Goal: Information Seeking & Learning: Find specific fact

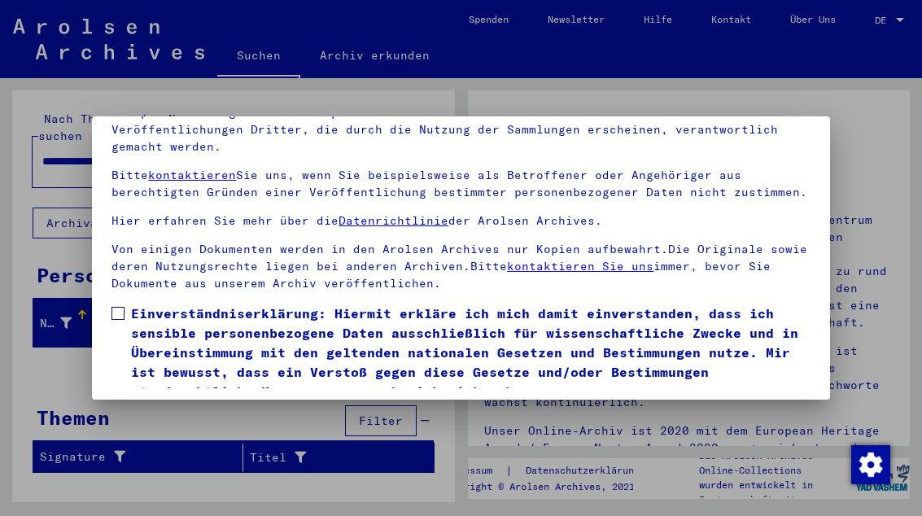
scroll to position [128, 0]
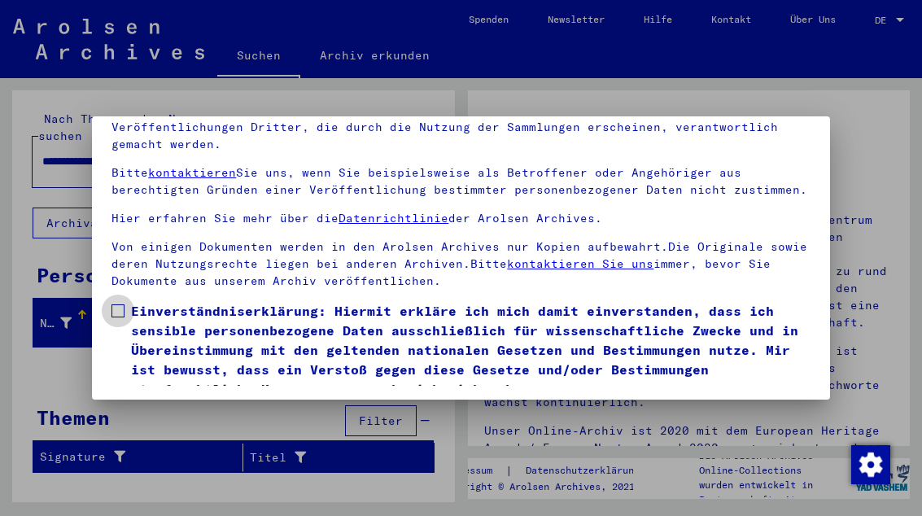
click at [127, 301] on label "Einverständniserklärung: Hiermit erkläre ich mich damit einverstanden, dass ich…" at bounding box center [461, 350] width 698 height 98
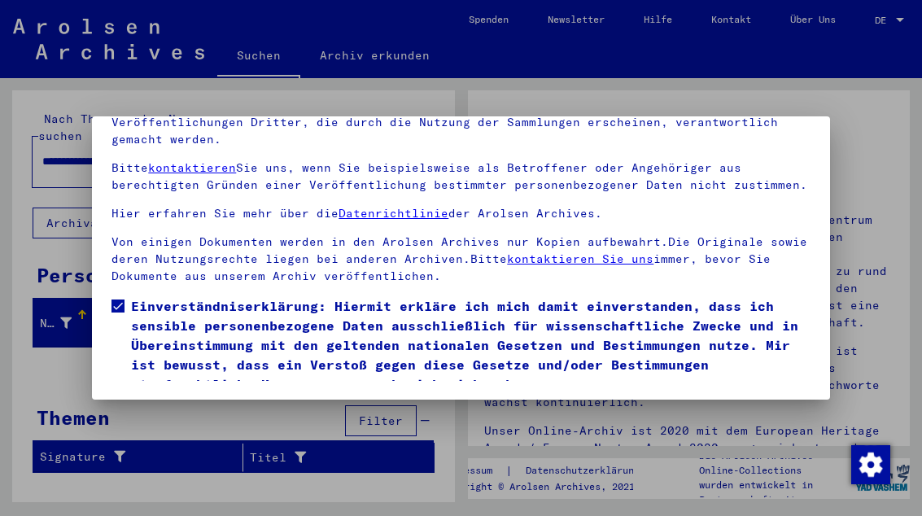
scroll to position [168, 0]
click at [195, 402] on button "Ich stimme zu" at bounding box center [173, 417] width 123 height 31
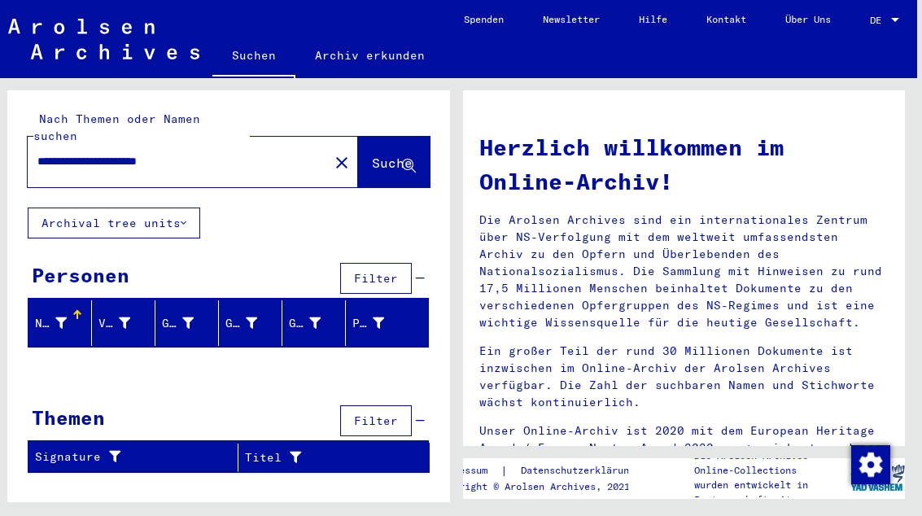
scroll to position [0, 12]
click at [213, 153] on input "**********" at bounding box center [173, 161] width 272 height 17
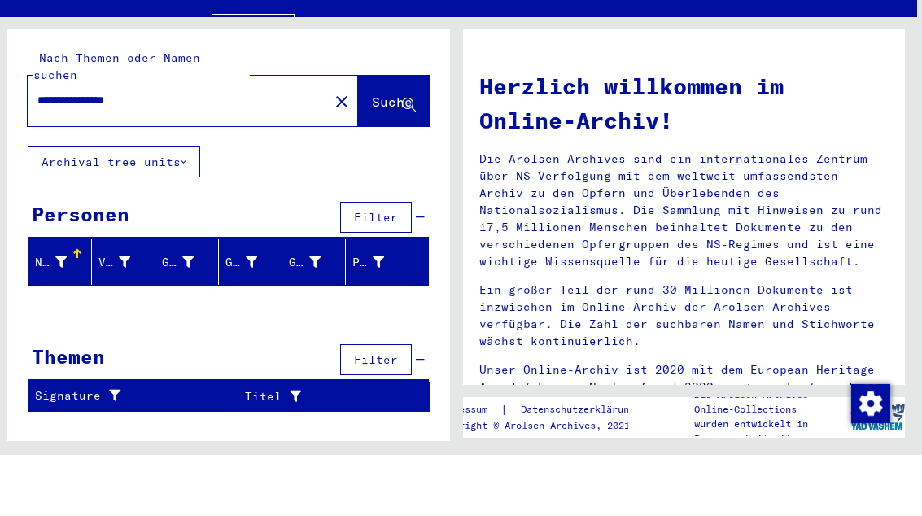
type input "**********"
click at [372, 155] on span "Suche" at bounding box center [392, 163] width 41 height 16
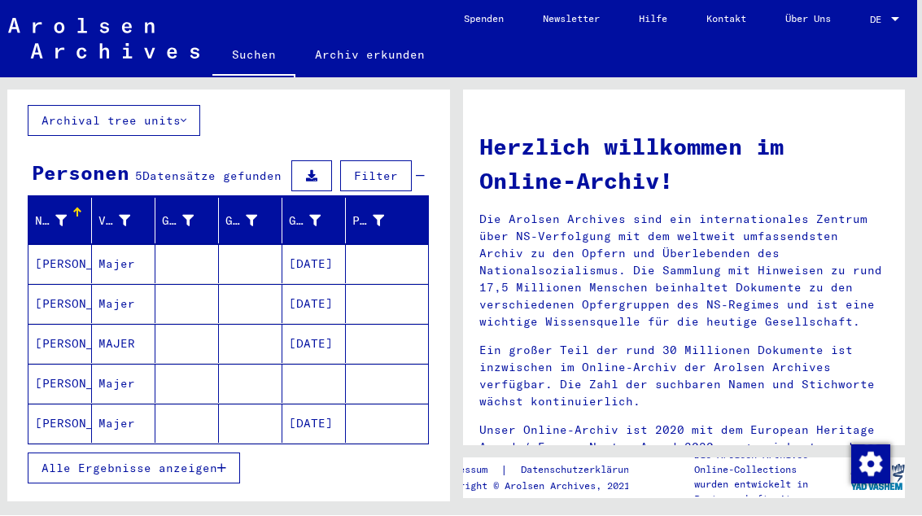
scroll to position [103, 0]
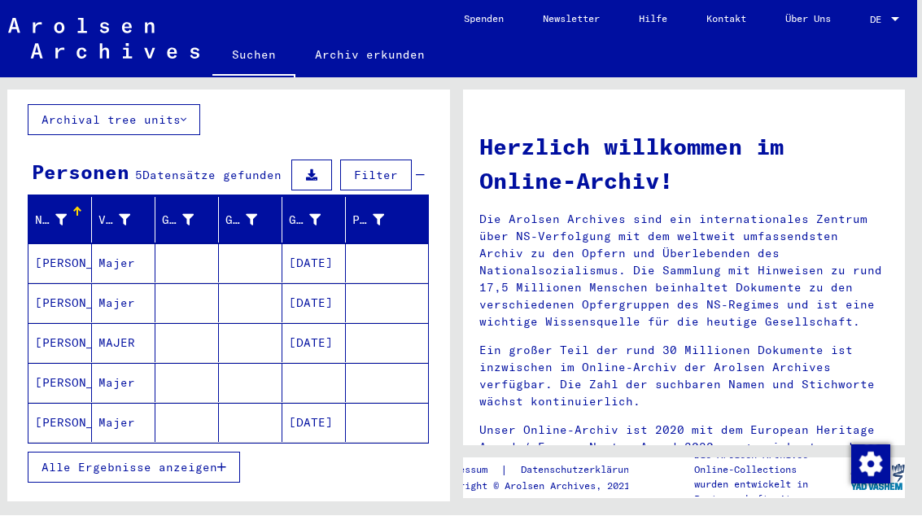
click at [72, 249] on mat-cell "[PERSON_NAME]" at bounding box center [59, 263] width 63 height 39
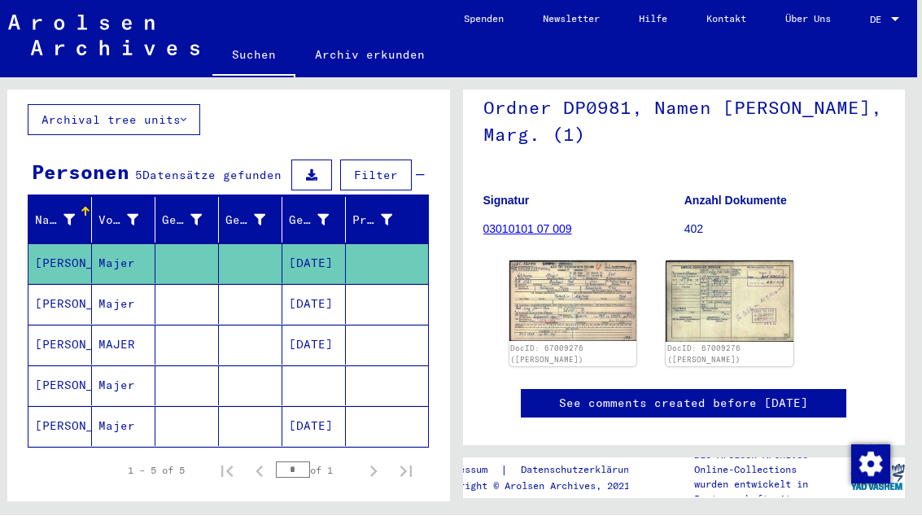
scroll to position [148, 0]
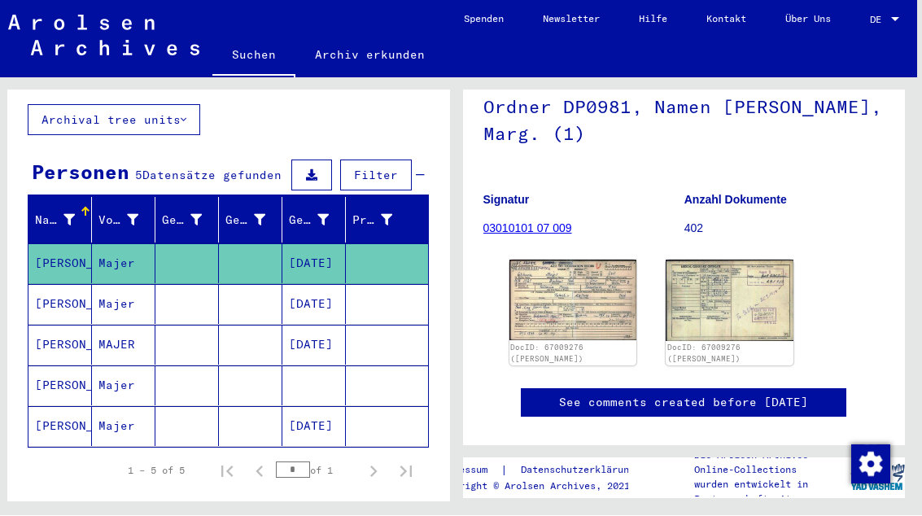
click at [578, 300] on img at bounding box center [574, 301] width 128 height 81
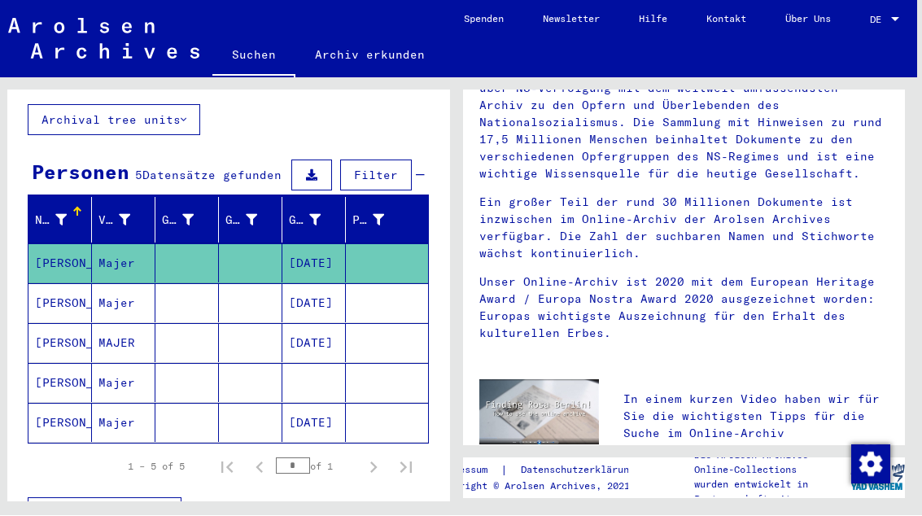
click at [107, 289] on mat-cell "Majer" at bounding box center [123, 303] width 63 height 39
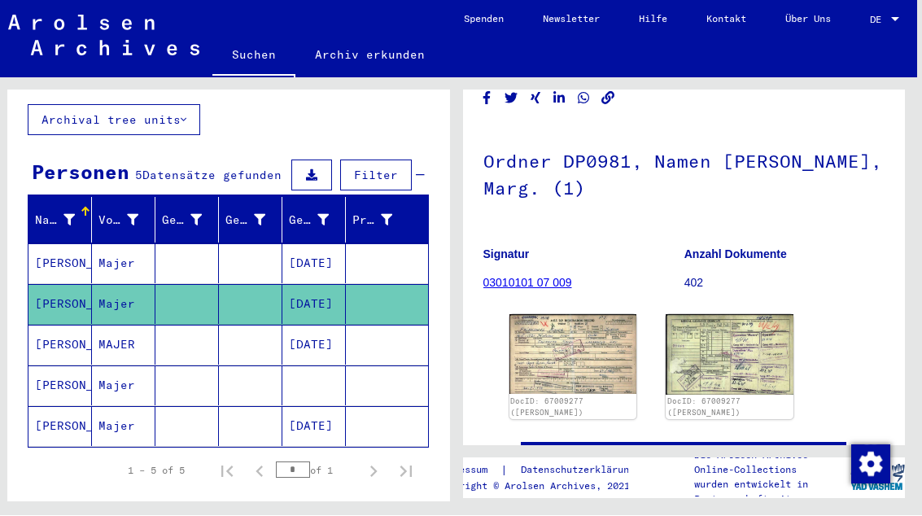
scroll to position [100, 0]
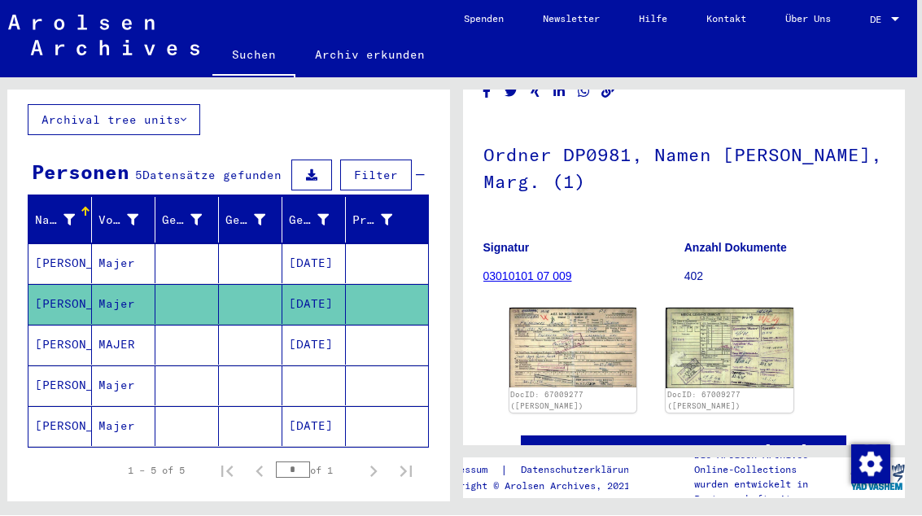
click at [567, 361] on img at bounding box center [574, 349] width 128 height 80
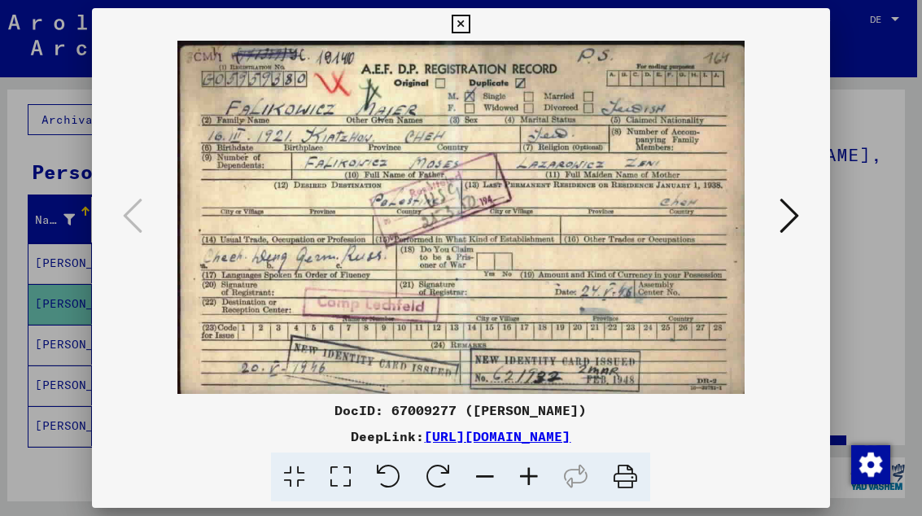
click at [790, 226] on icon at bounding box center [790, 215] width 20 height 39
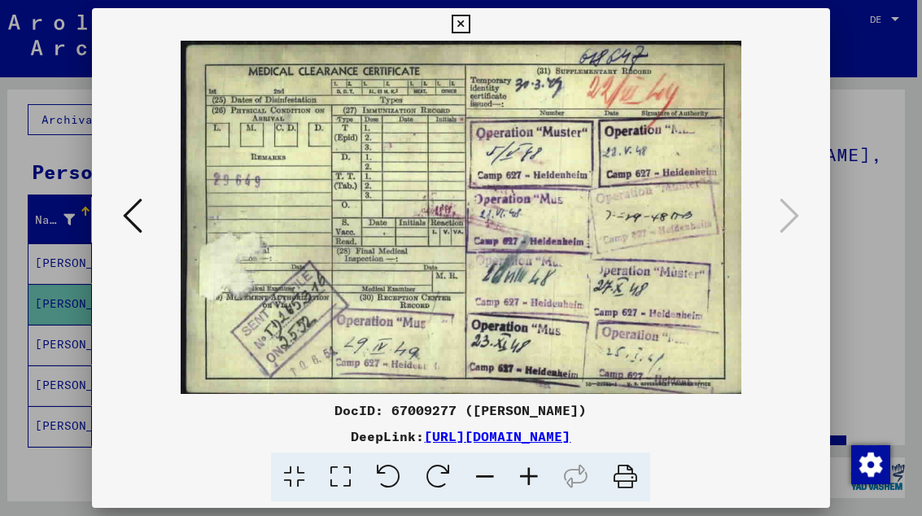
click at [471, 18] on icon at bounding box center [461, 25] width 19 height 20
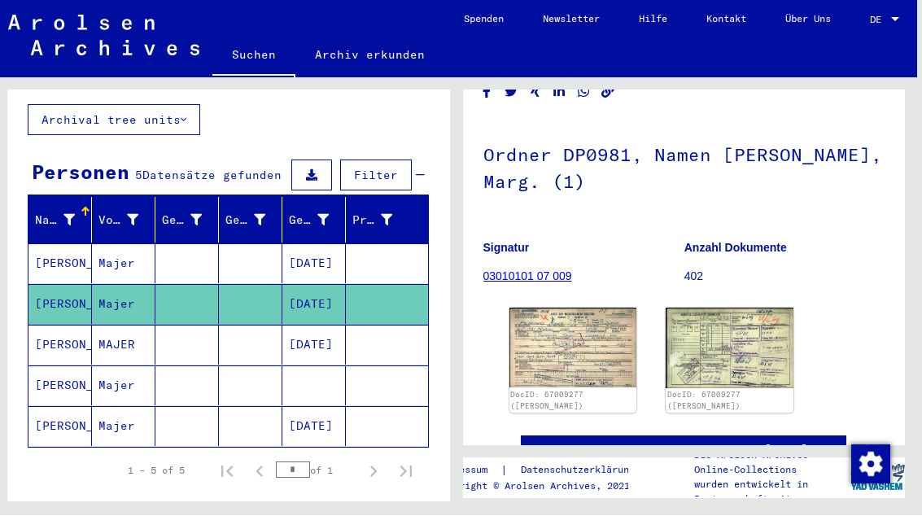
click at [124, 332] on mat-cell "MAJER" at bounding box center [123, 346] width 63 height 40
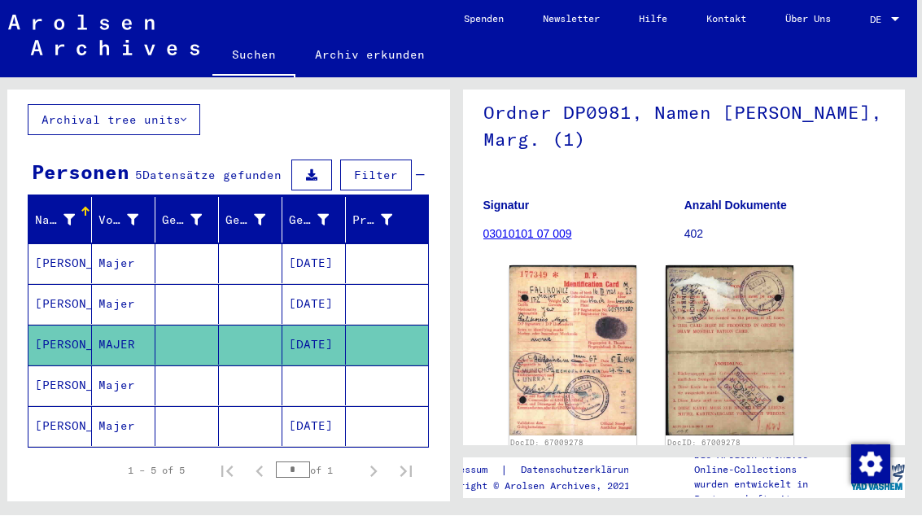
scroll to position [148, 0]
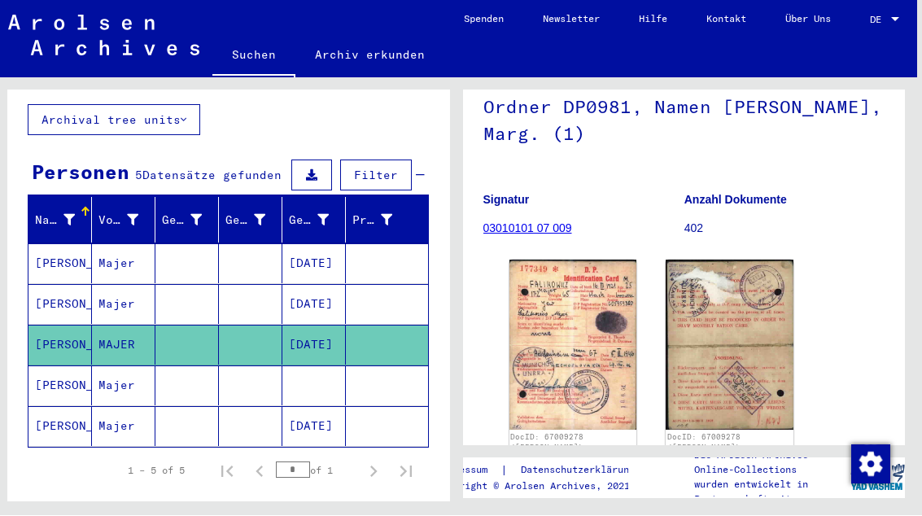
click at [576, 325] on img at bounding box center [574, 346] width 128 height 170
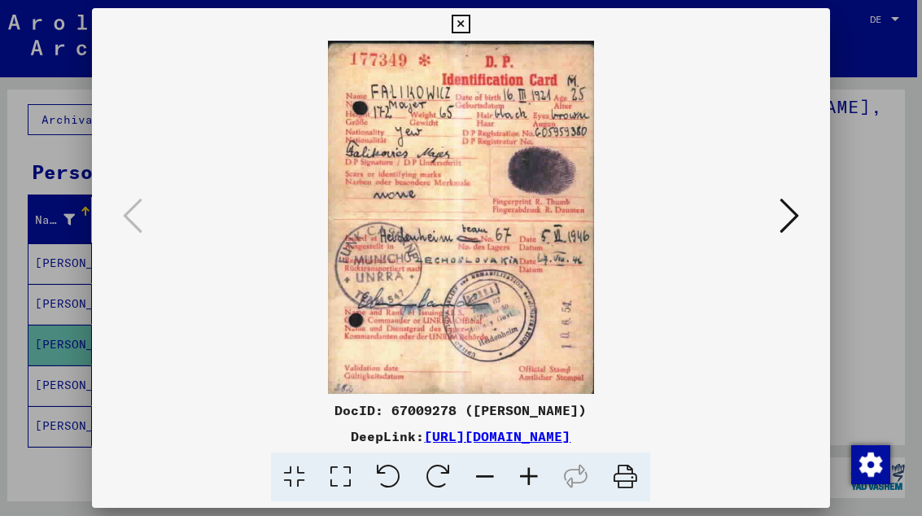
click at [785, 208] on icon at bounding box center [790, 215] width 20 height 39
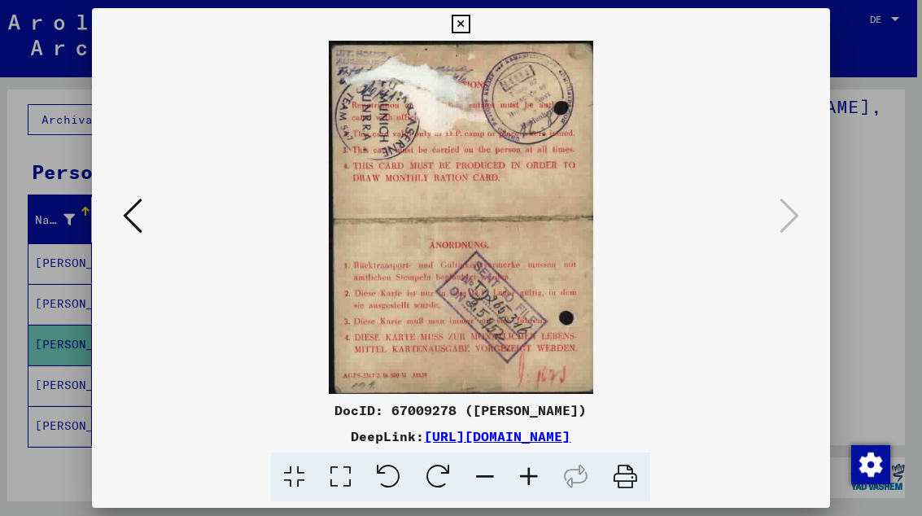
click at [475, 12] on button at bounding box center [461, 24] width 28 height 33
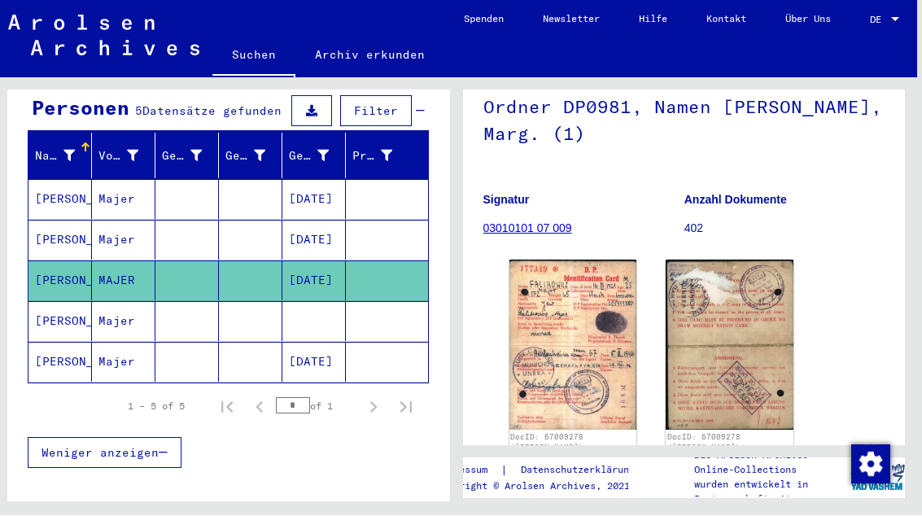
scroll to position [170, 0]
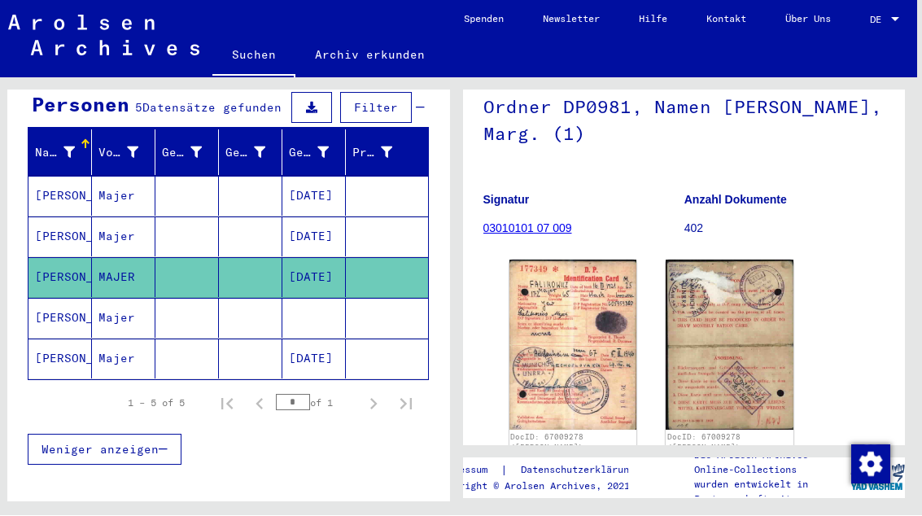
click at [123, 305] on mat-cell "Majer" at bounding box center [123, 319] width 63 height 40
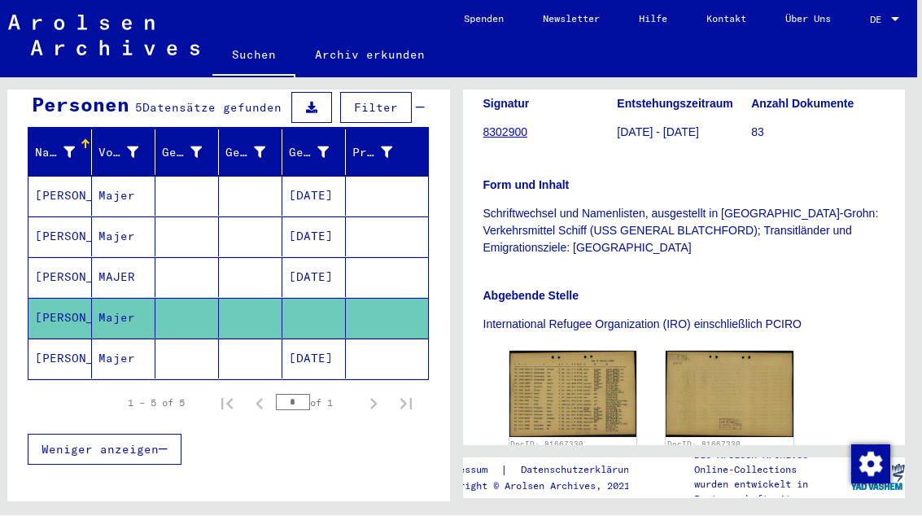
scroll to position [339, 0]
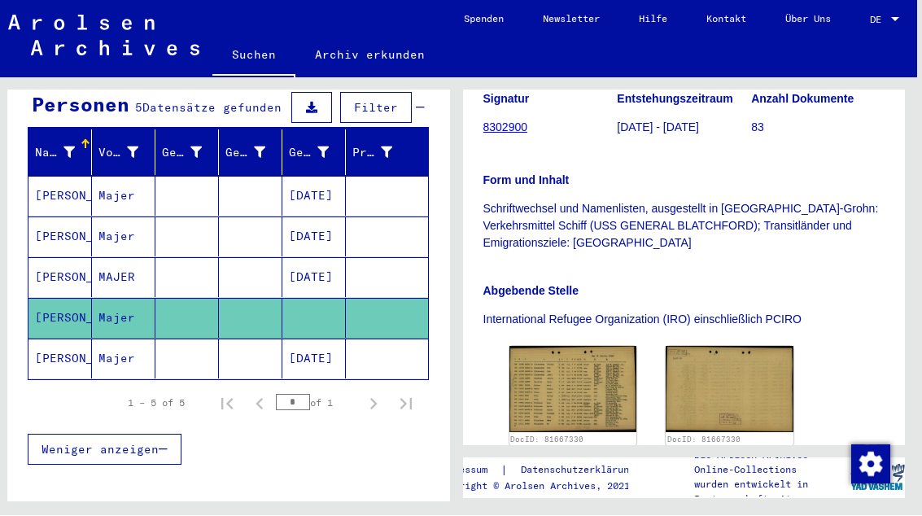
click at [576, 366] on img at bounding box center [574, 390] width 128 height 86
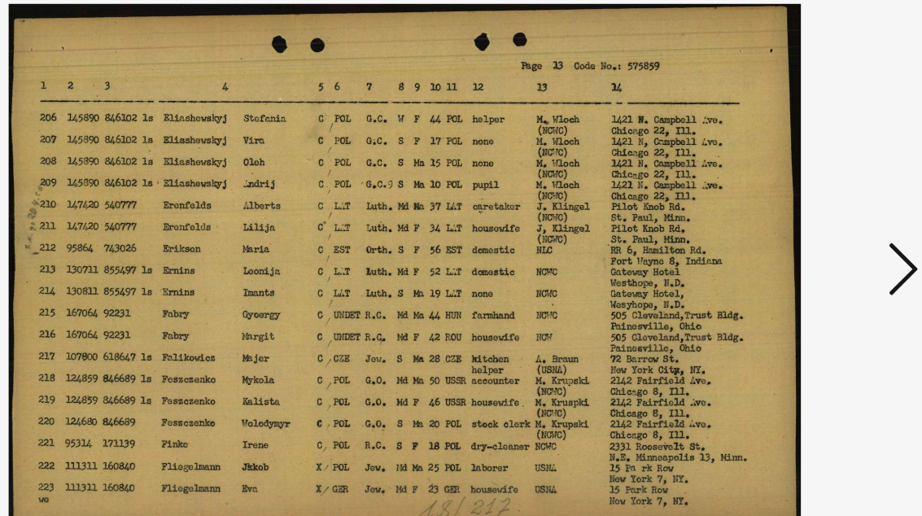
click at [780, 196] on icon at bounding box center [790, 215] width 20 height 39
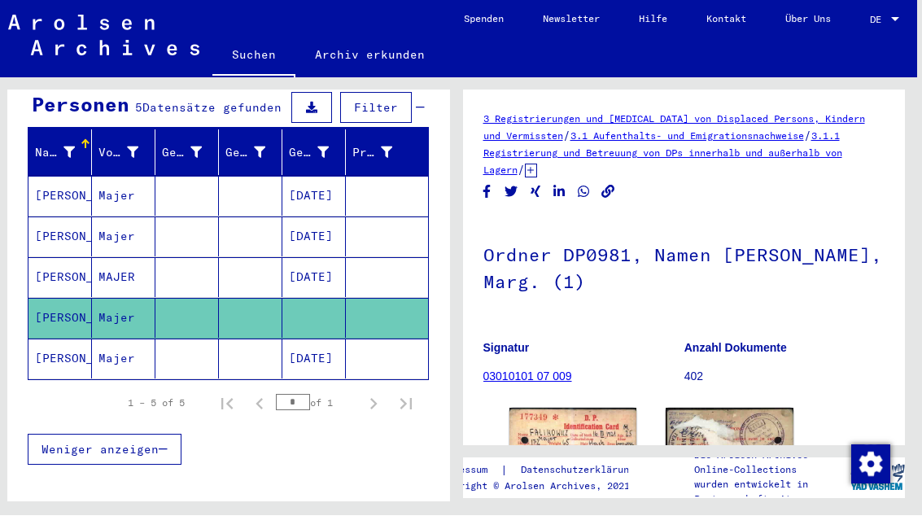
click at [309, 339] on mat-cell "[DATE]" at bounding box center [313, 359] width 63 height 40
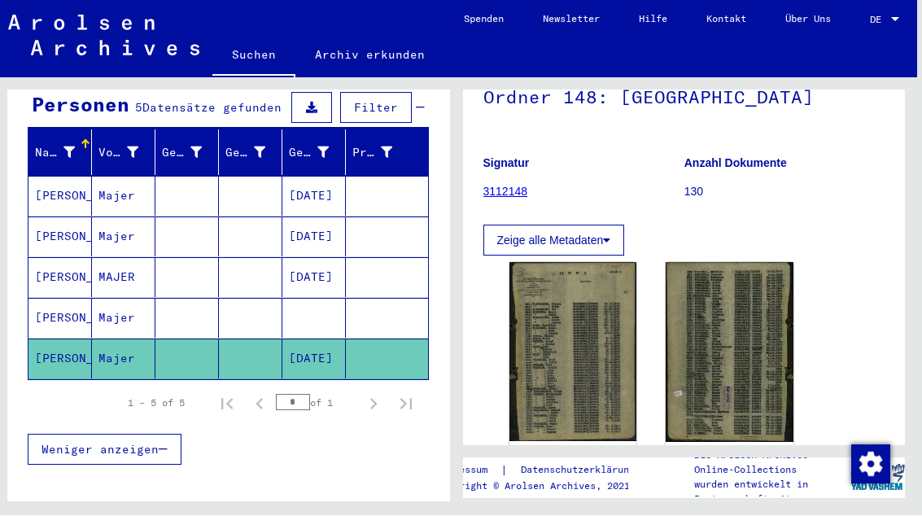
scroll to position [159, 0]
click at [566, 348] on img at bounding box center [574, 351] width 128 height 179
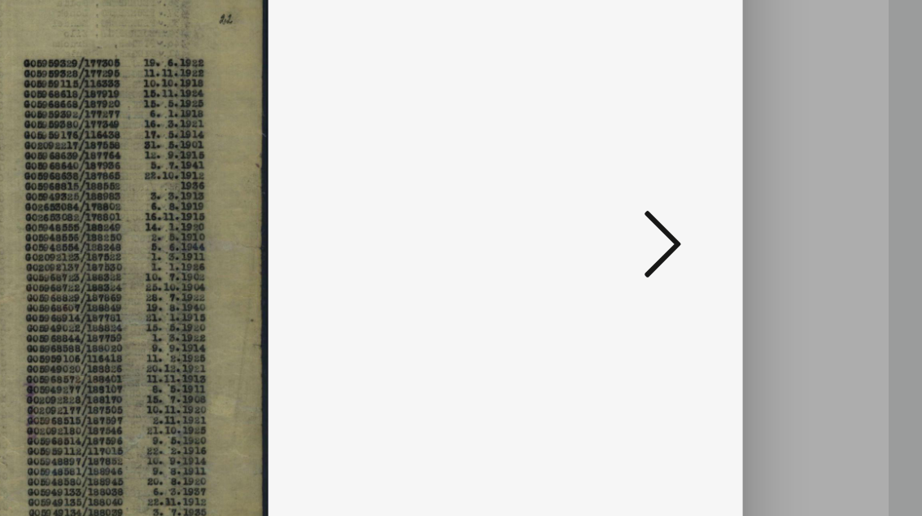
click at [780, 196] on icon at bounding box center [790, 215] width 20 height 39
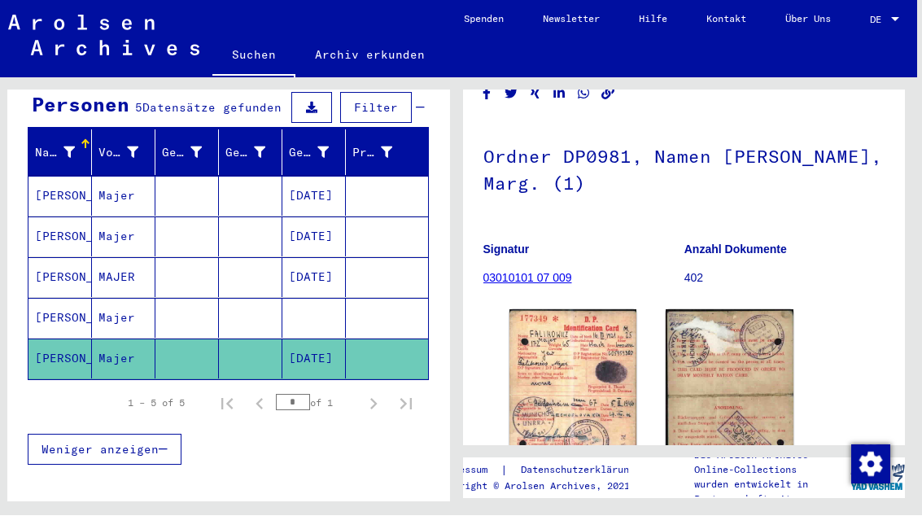
scroll to position [99, 0]
click at [579, 375] on img at bounding box center [574, 394] width 128 height 170
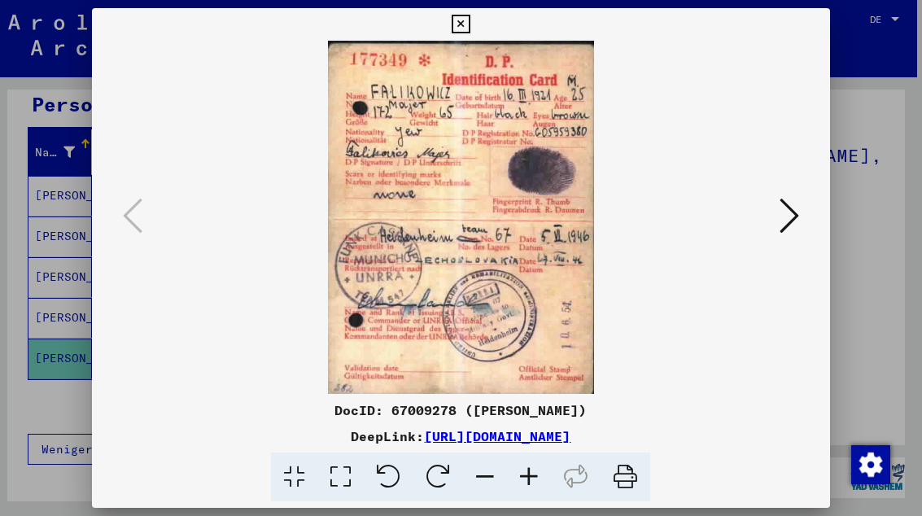
click at [786, 225] on icon at bounding box center [790, 215] width 20 height 39
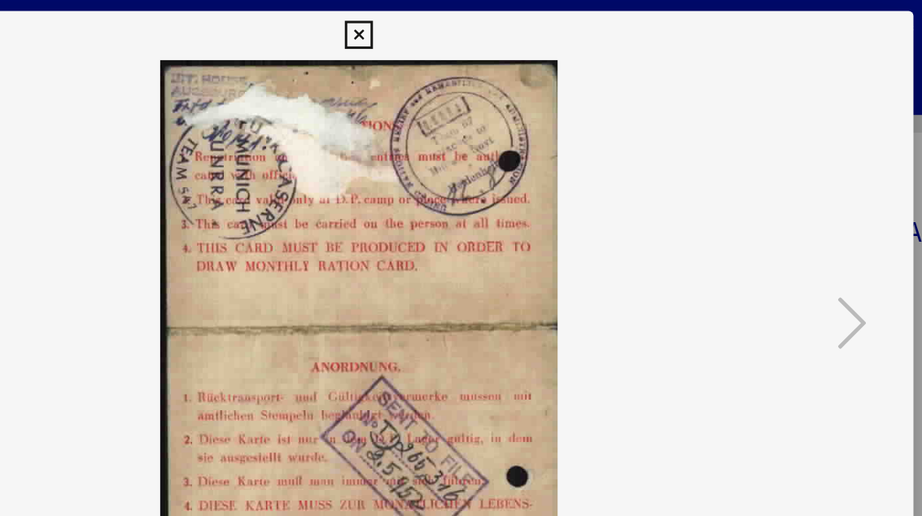
click at [471, 21] on icon at bounding box center [461, 25] width 19 height 20
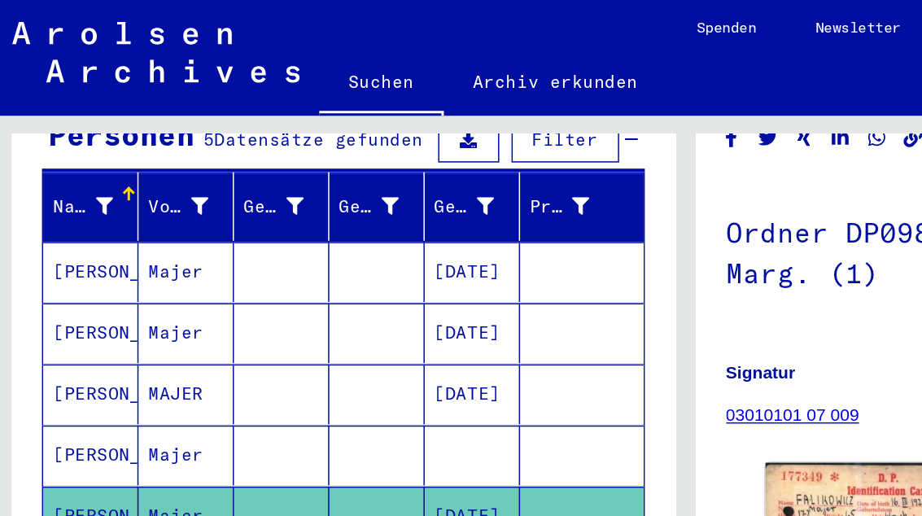
scroll to position [184, 0]
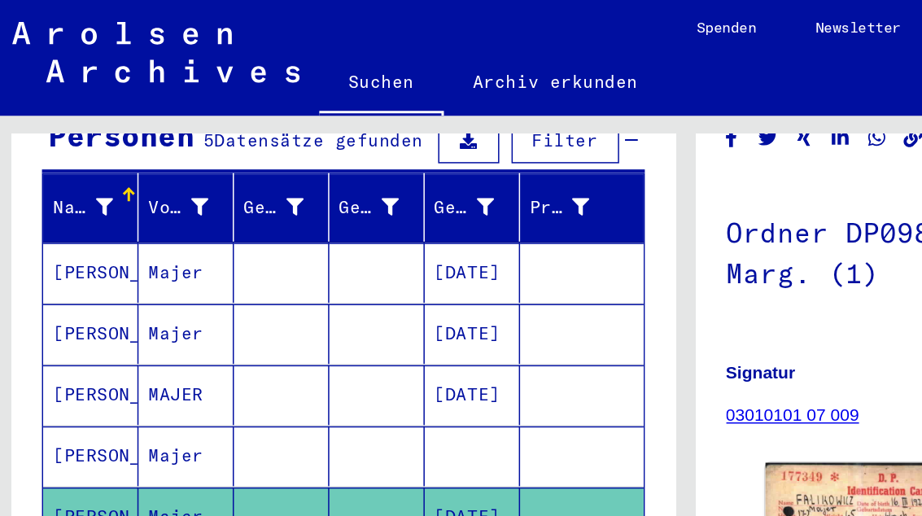
click at [169, 288] on mat-cell at bounding box center [186, 305] width 63 height 40
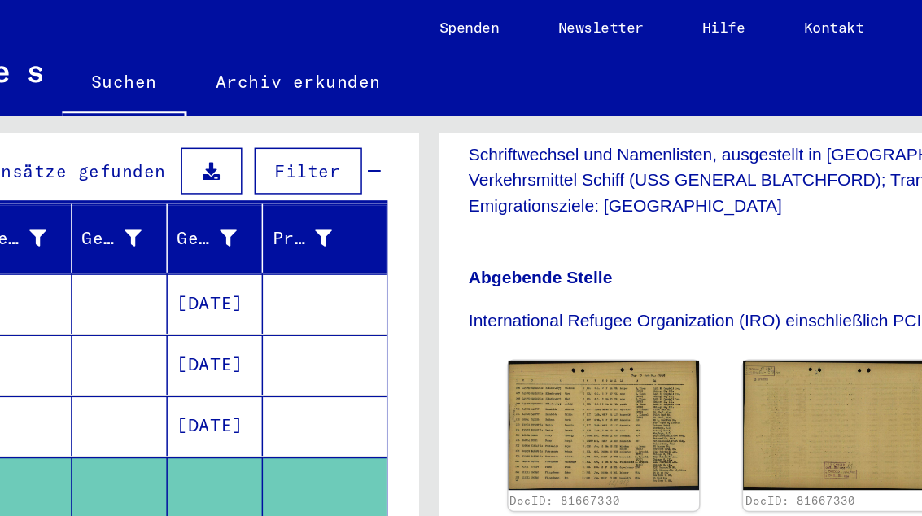
scroll to position [160, 0]
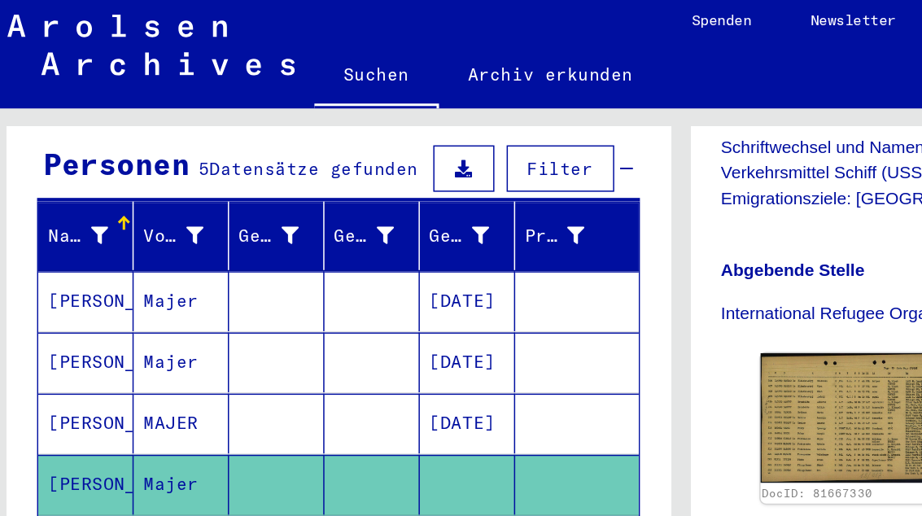
click at [134, 268] on mat-cell "MAJER" at bounding box center [128, 288] width 63 height 40
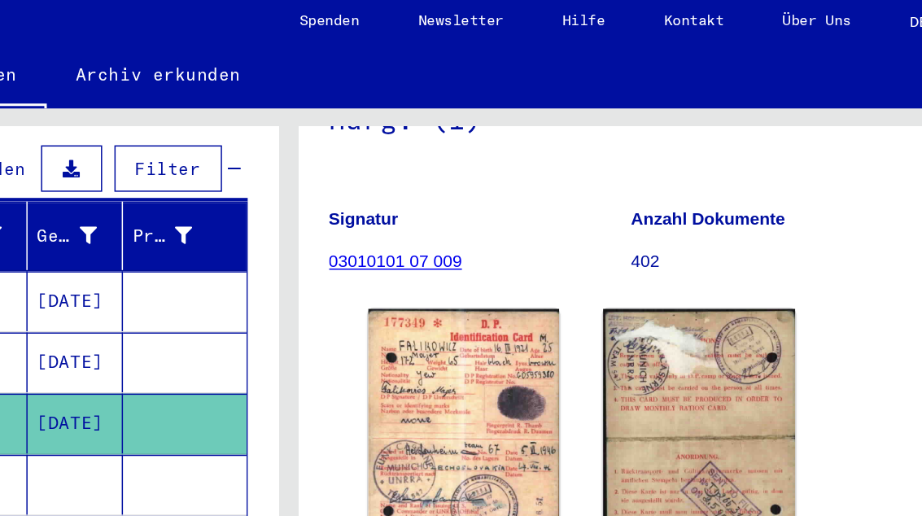
scroll to position [40, 0]
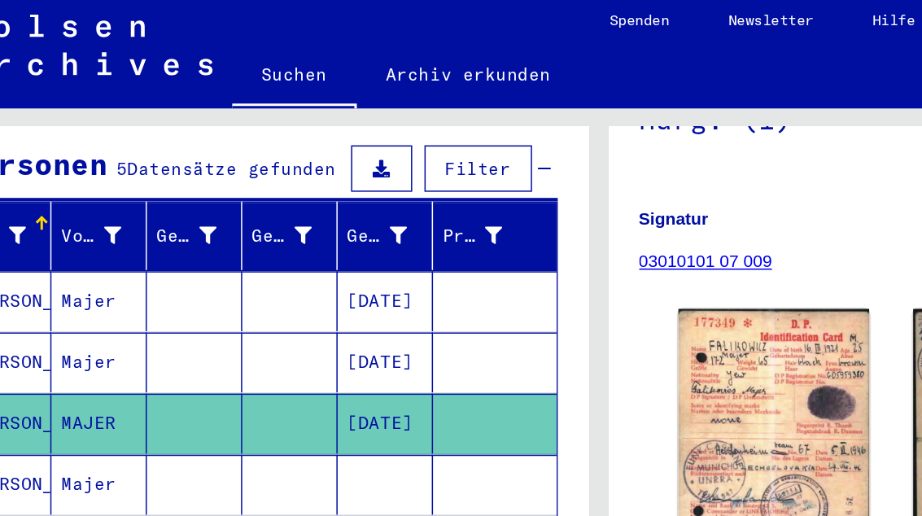
click at [287, 227] on mat-cell "[DATE]" at bounding box center [318, 247] width 63 height 40
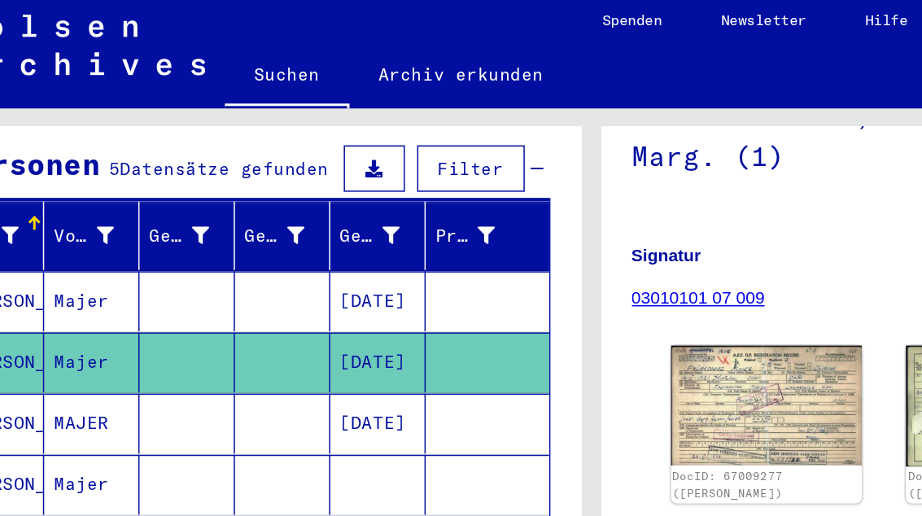
scroll to position [179, 0]
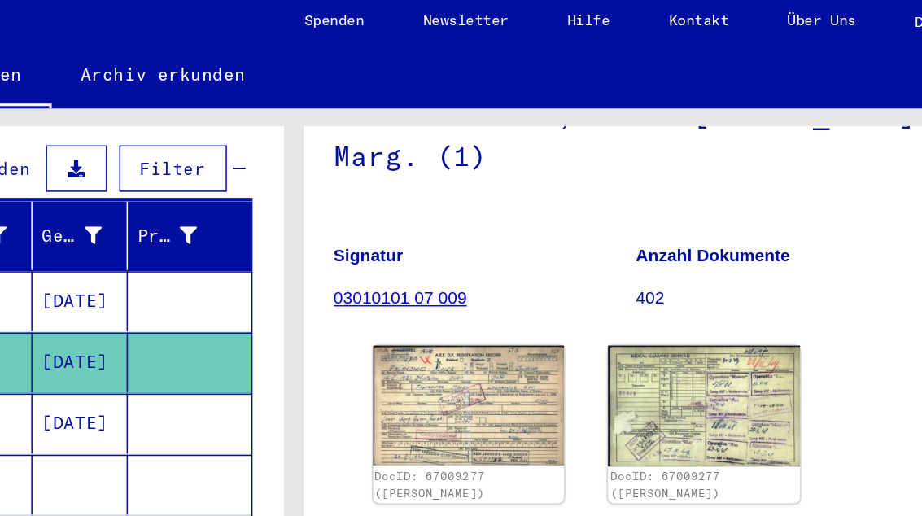
click at [510, 236] on img at bounding box center [574, 276] width 128 height 80
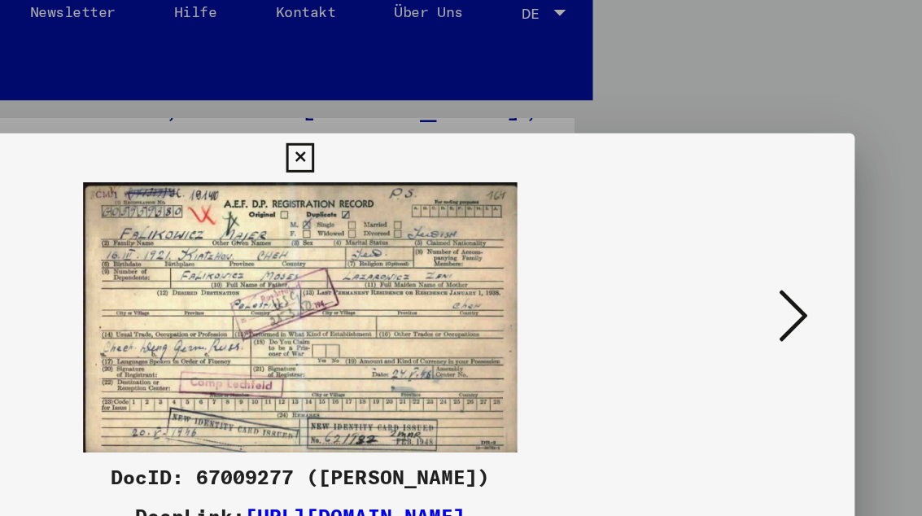
click at [780, 207] on icon at bounding box center [790, 215] width 20 height 39
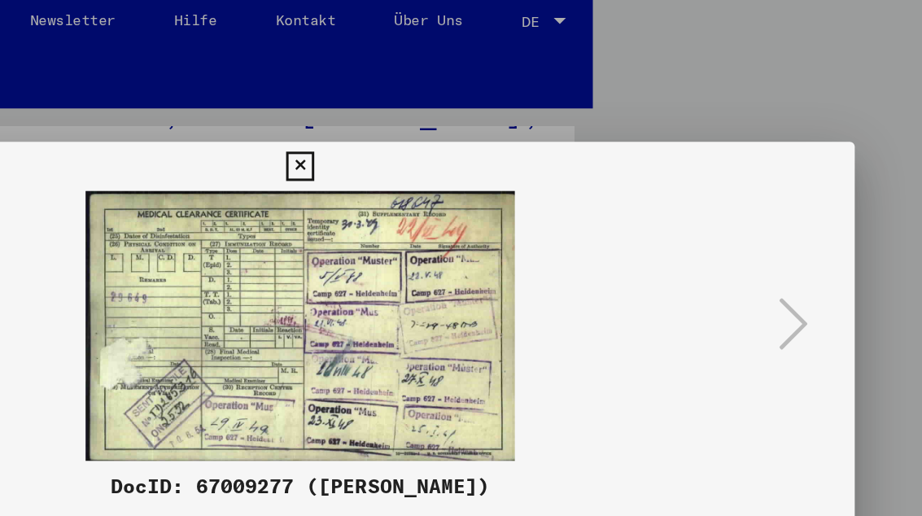
click at [471, 110] on icon at bounding box center [461, 111] width 19 height 20
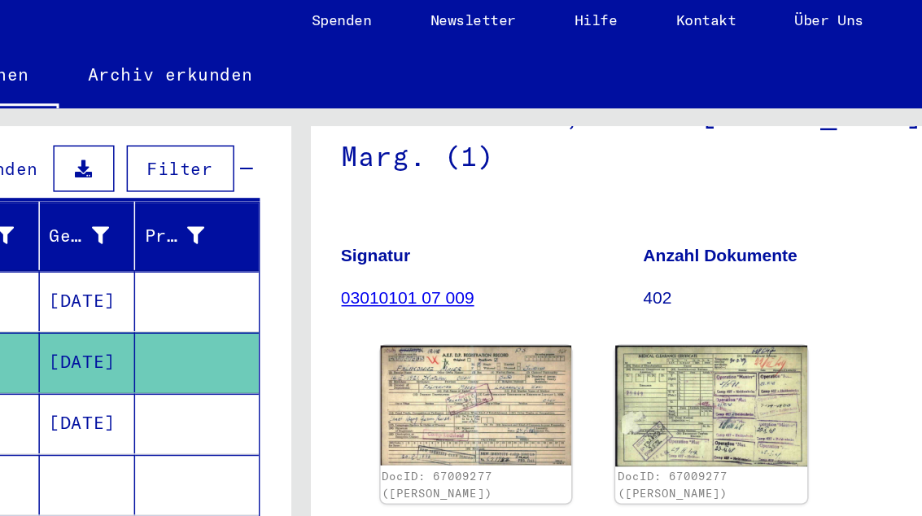
scroll to position [40, 0]
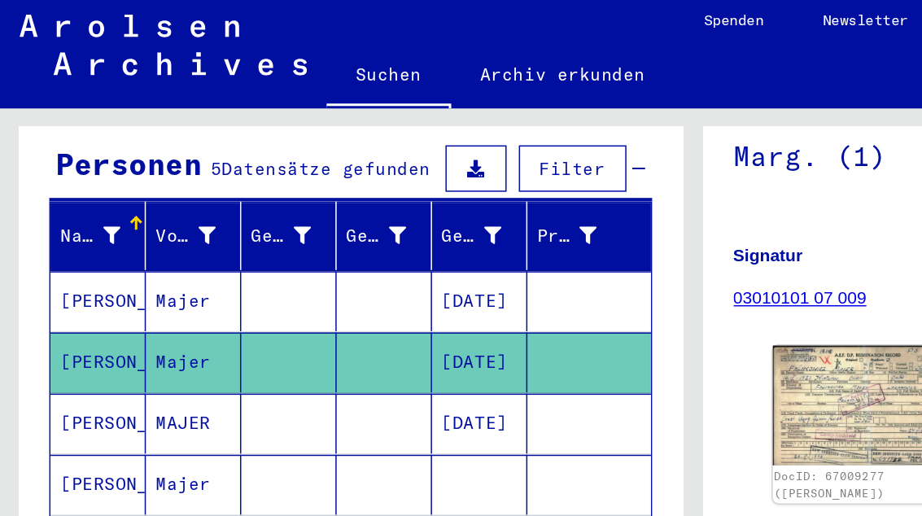
click at [306, 186] on mat-cell "[DATE]" at bounding box center [318, 206] width 63 height 40
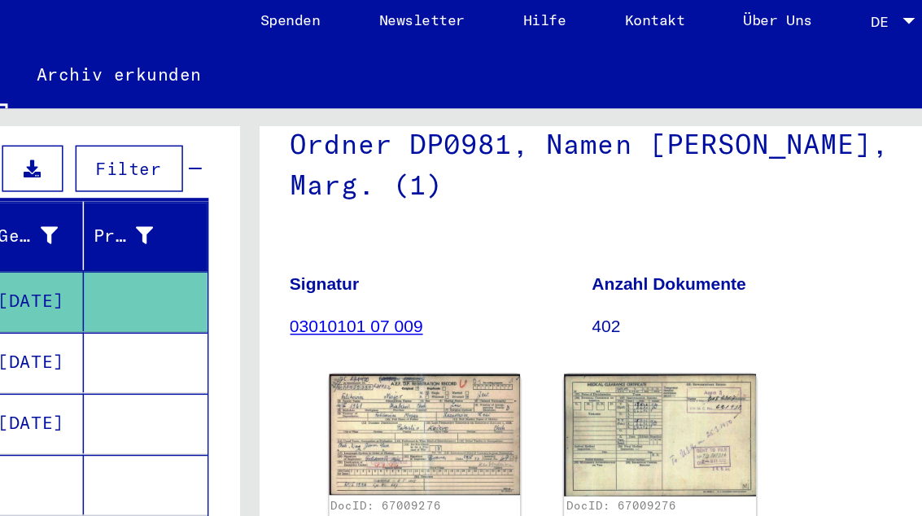
scroll to position [163, 0]
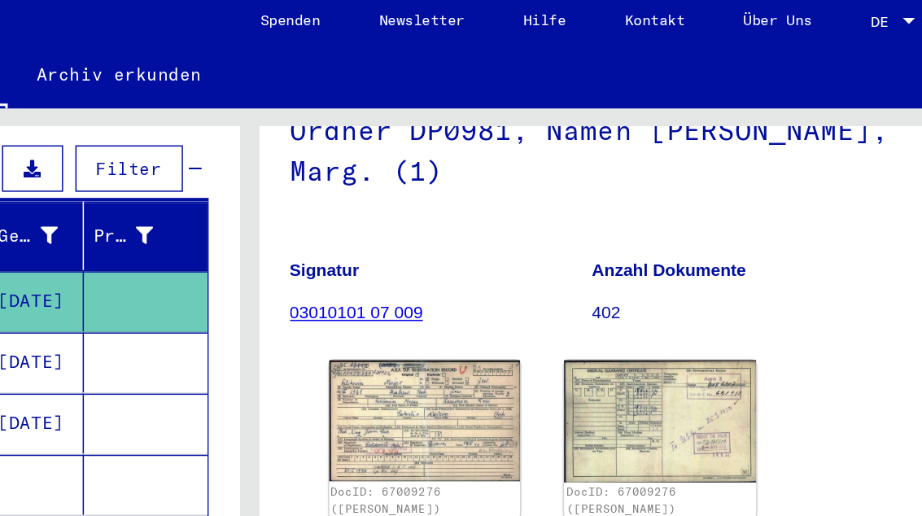
click at [510, 274] on img at bounding box center [574, 286] width 128 height 81
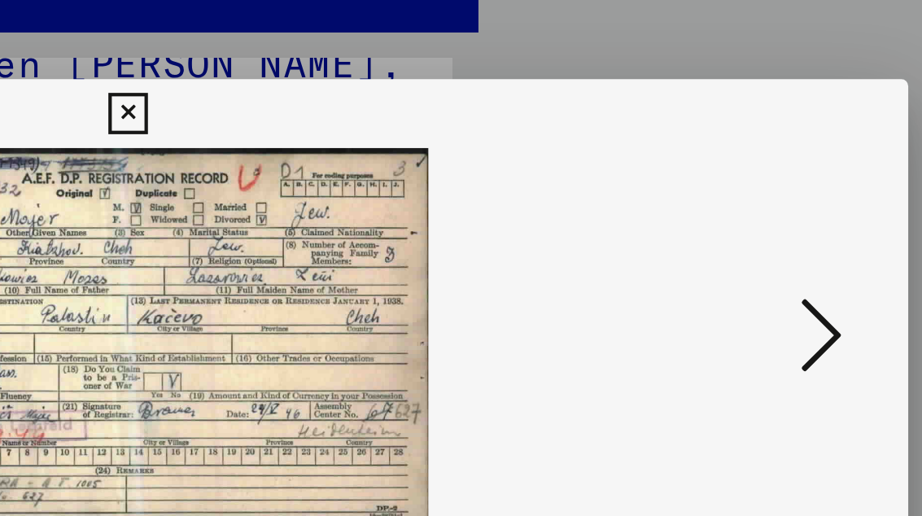
click at [780, 196] on icon at bounding box center [790, 215] width 20 height 39
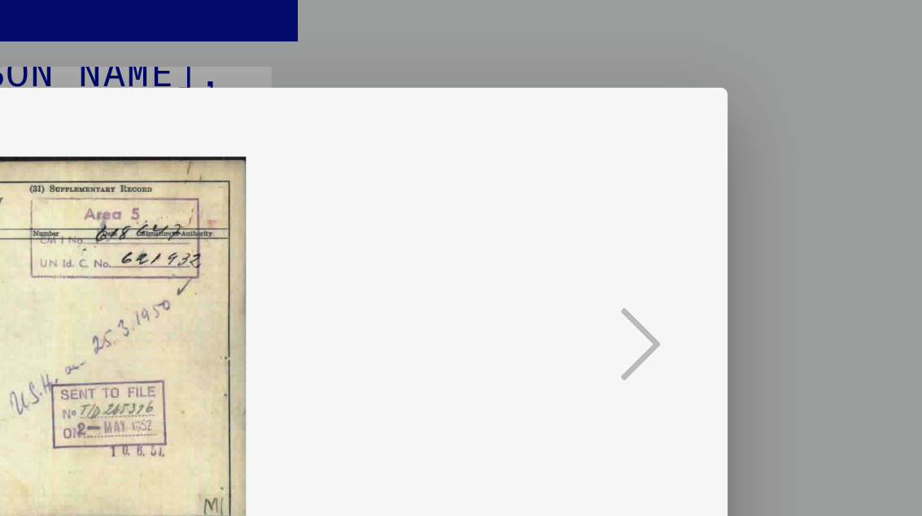
click at [452, 101] on icon at bounding box center [461, 111] width 19 height 20
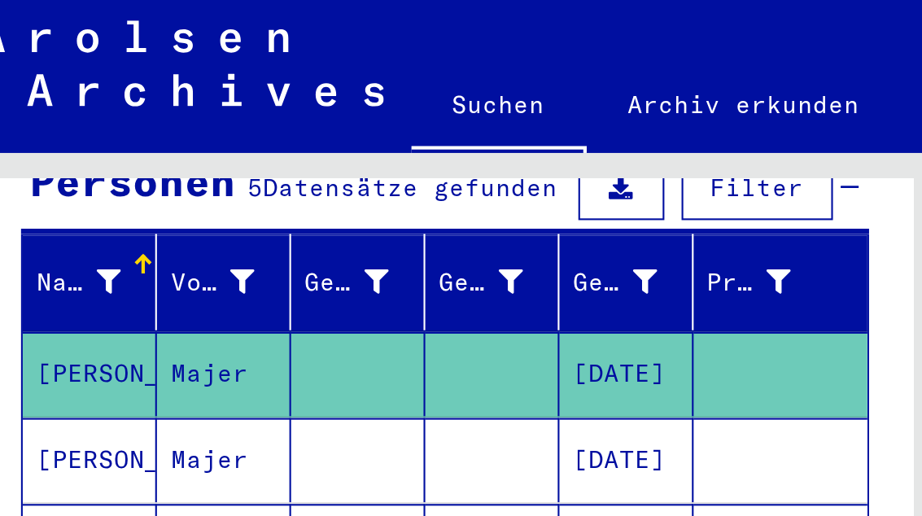
scroll to position [0, 0]
